Goal: Task Accomplishment & Management: Manage account settings

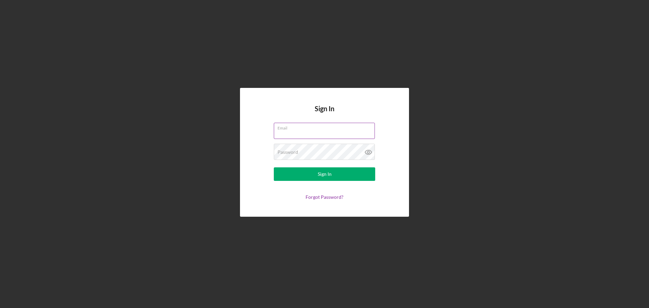
click at [300, 131] on input "Email" at bounding box center [324, 131] width 101 height 16
type input "[EMAIL_ADDRESS][DOMAIN_NAME]"
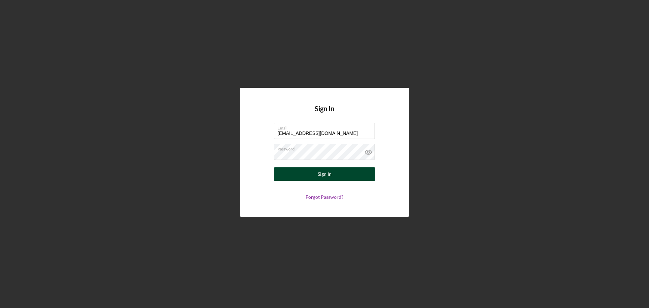
click at [317, 171] on button "Sign In" at bounding box center [324, 174] width 101 height 14
